Goal: Information Seeking & Learning: Learn about a topic

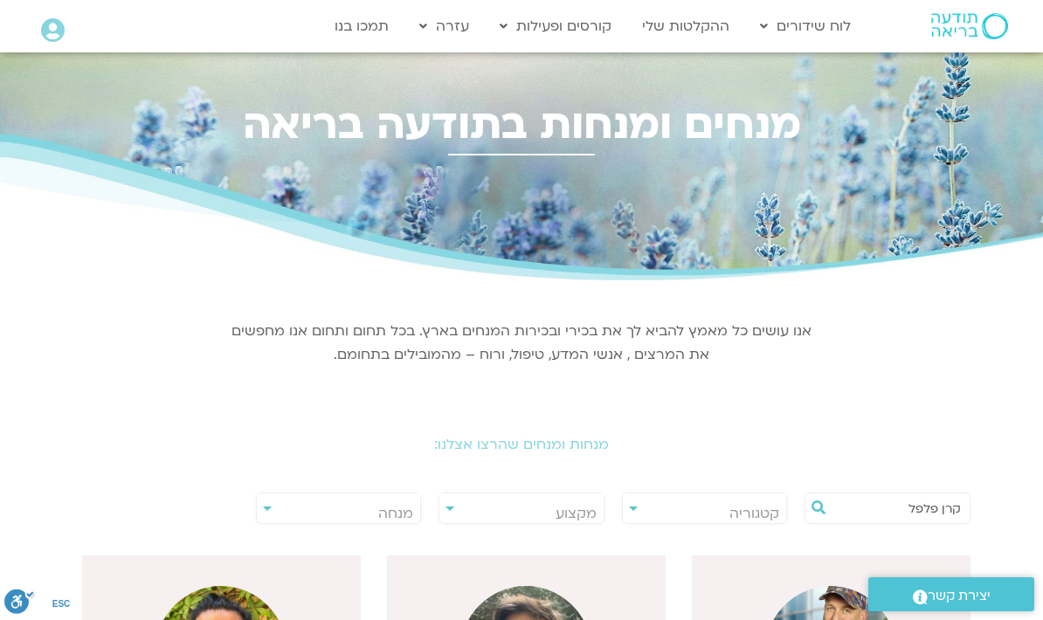
click at [864, 499] on input "קרן פלפל" at bounding box center [895, 508] width 129 height 30
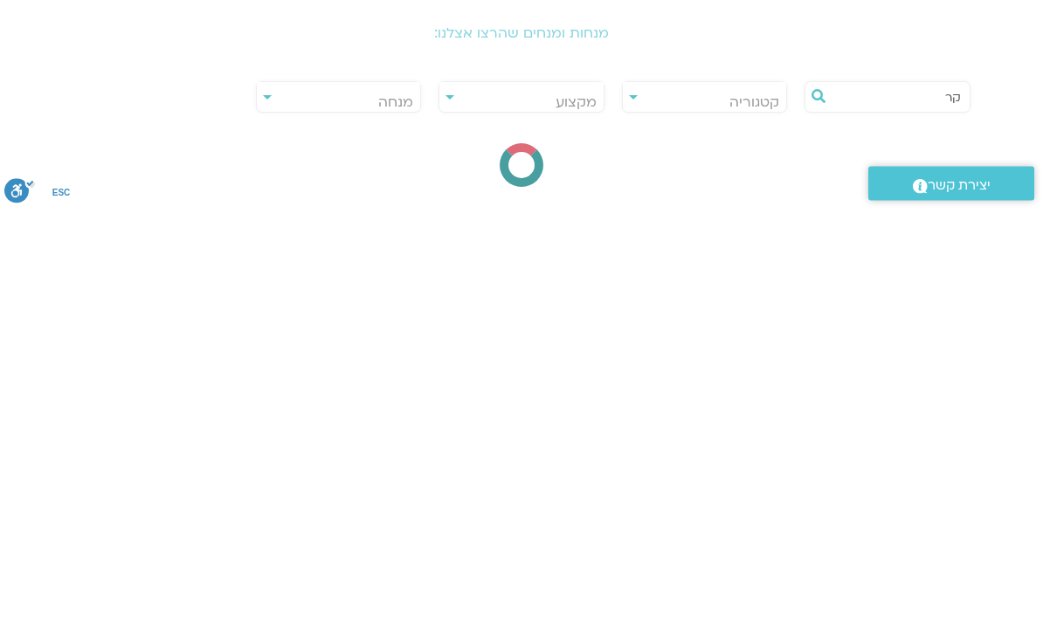
type input "ק"
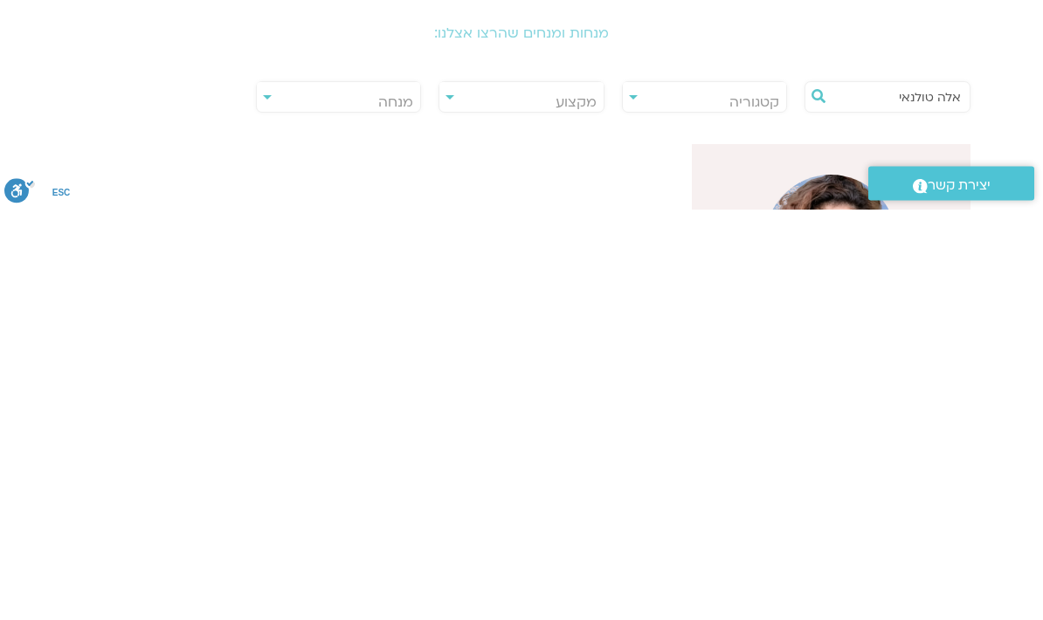
type input "אלה טולנאי"
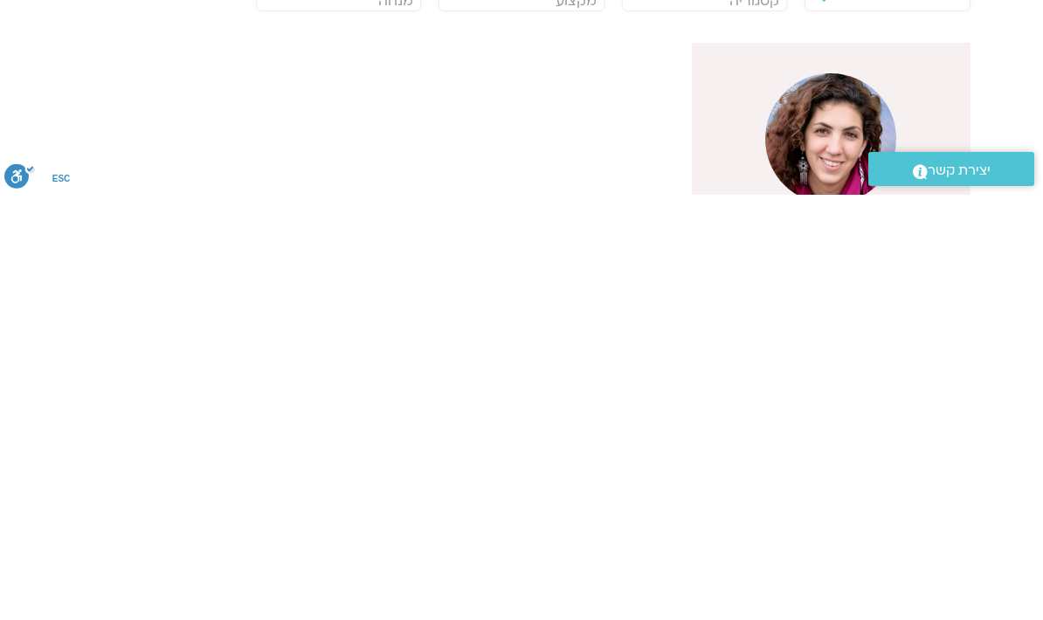
scroll to position [105, 0]
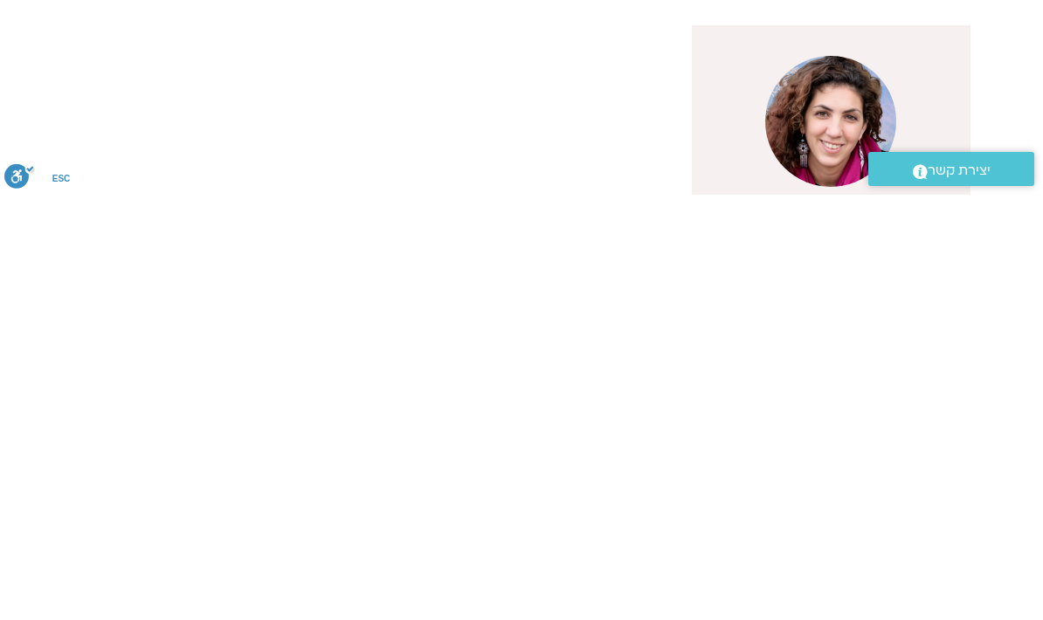
click at [859, 481] on img at bounding box center [830, 546] width 131 height 131
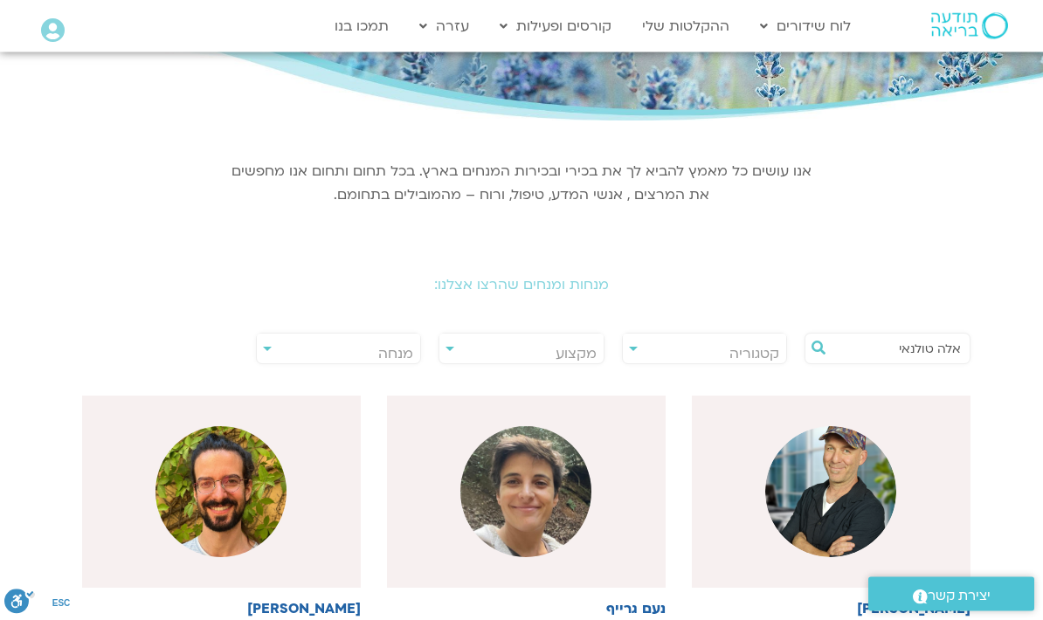
scroll to position [160, 0]
click at [866, 339] on input "אלה טולנאי" at bounding box center [895, 349] width 129 height 30
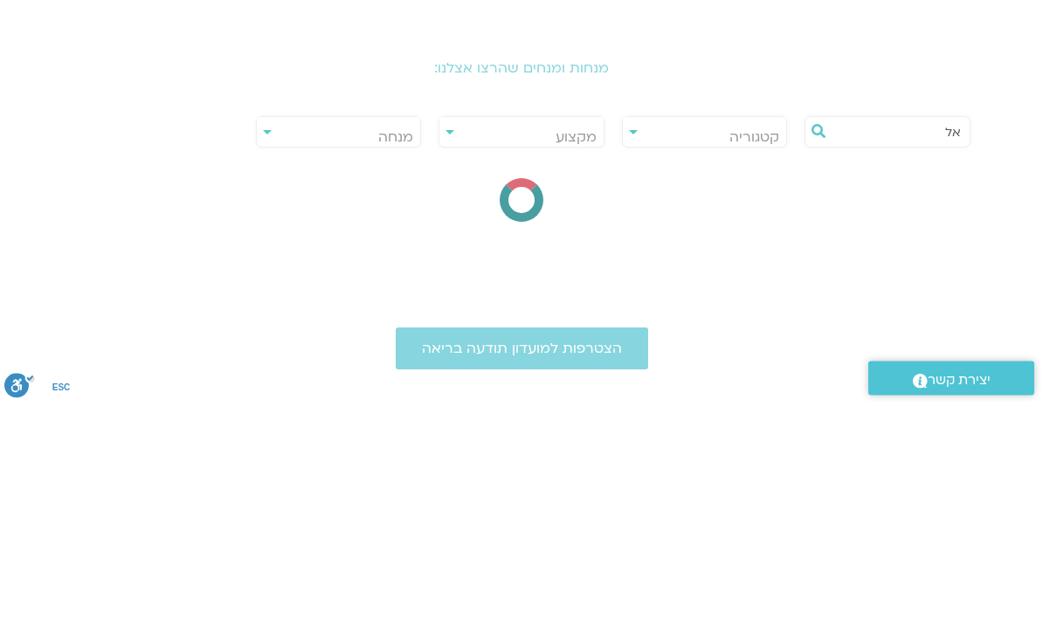
type input "א"
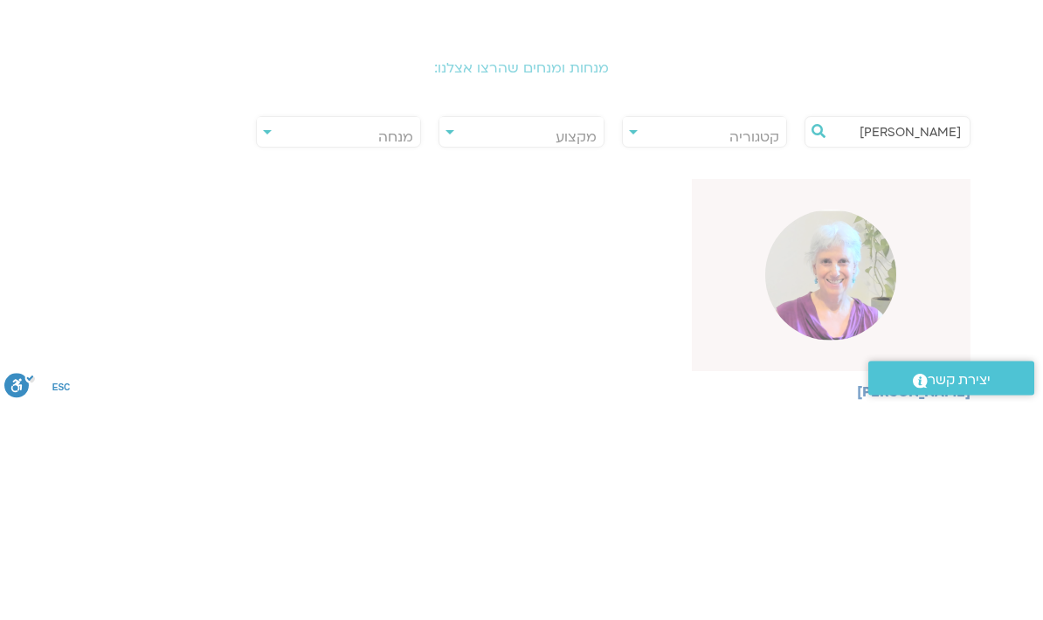
type input "סנדיה"
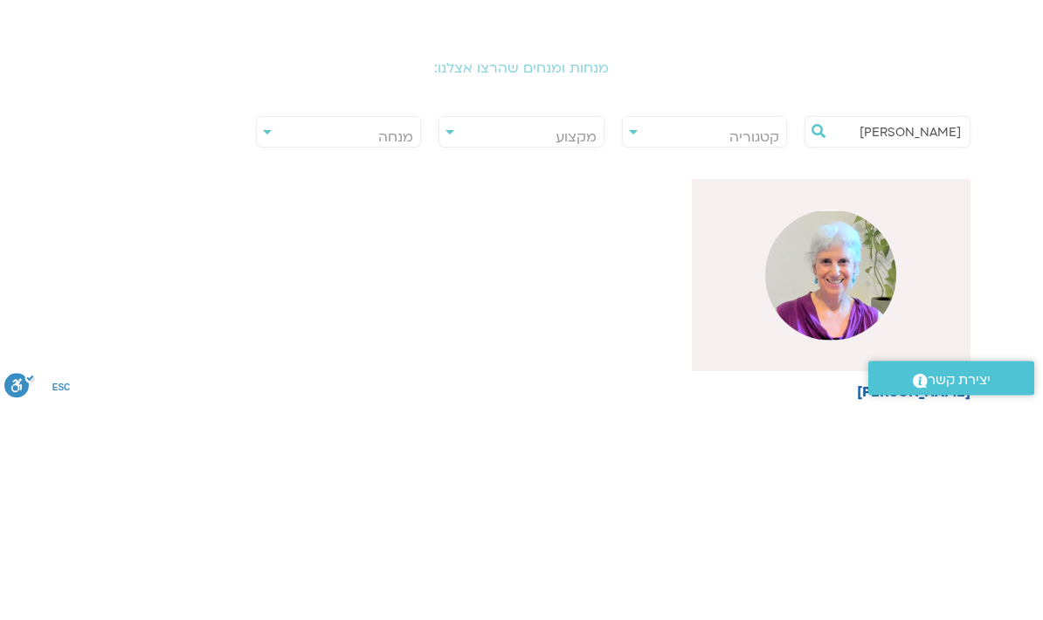
click at [876, 396] on div at bounding box center [831, 492] width 279 height 192
click at [852, 426] on img at bounding box center [830, 491] width 131 height 131
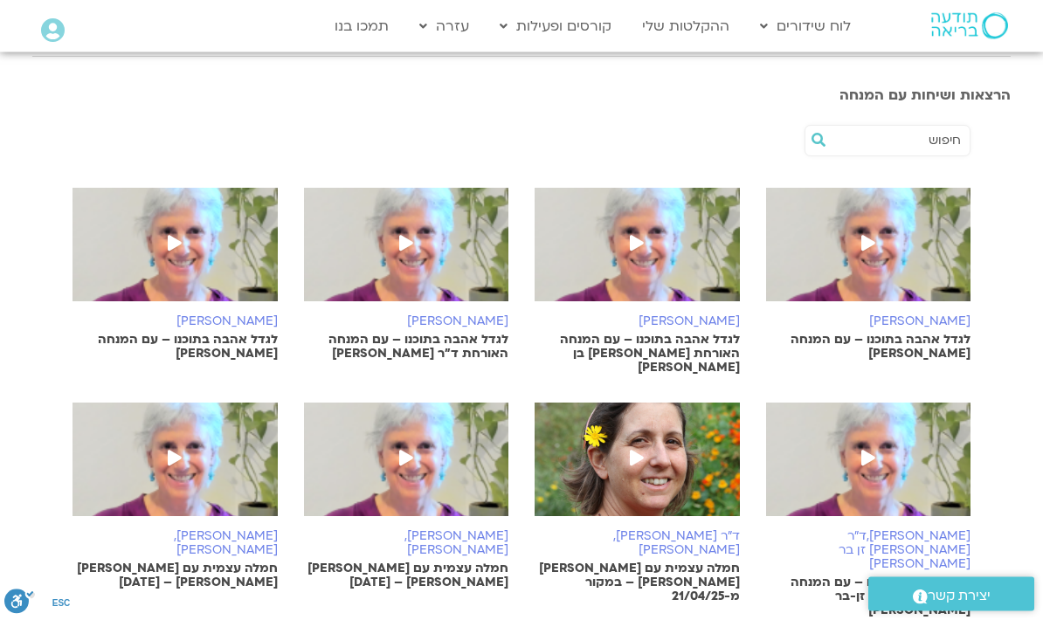
scroll to position [450, 0]
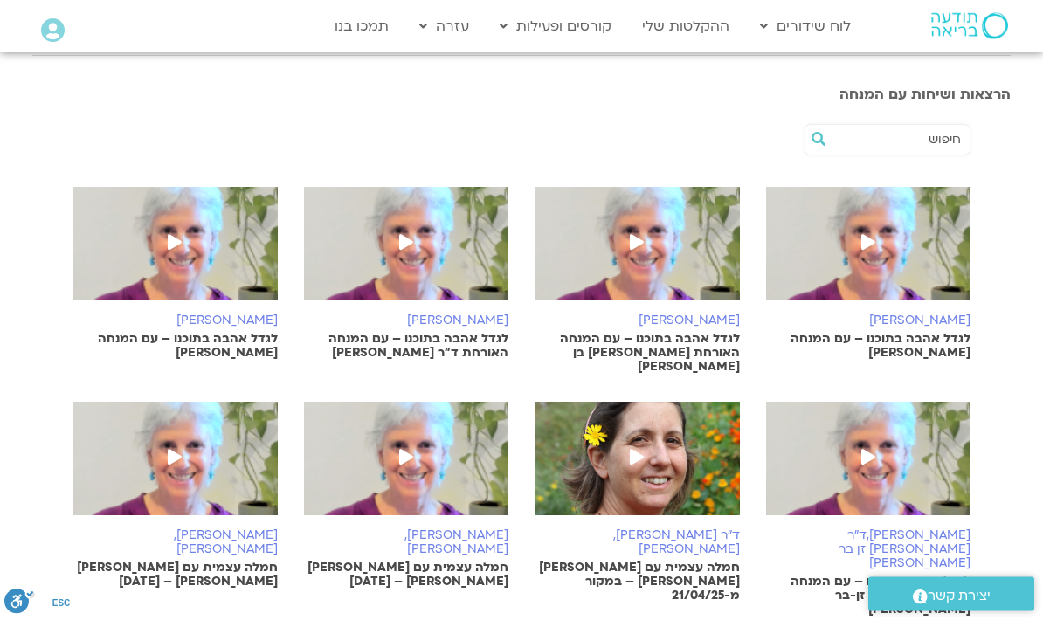
click at [410, 235] on icon at bounding box center [406, 243] width 14 height 16
